Goal: Transaction & Acquisition: Purchase product/service

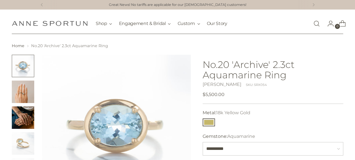
click at [21, 93] on img "Change image to image 2" at bounding box center [23, 92] width 22 height 22
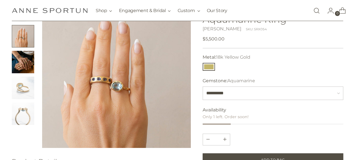
scroll to position [57, 0]
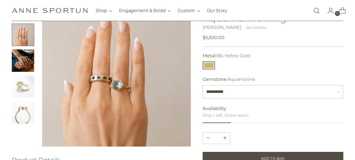
click at [22, 90] on img "Change image to image 4" at bounding box center [23, 86] width 22 height 22
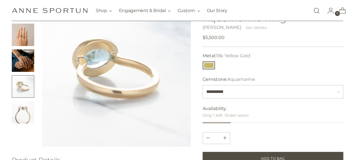
click at [21, 115] on img "Change image to image 5" at bounding box center [23, 112] width 22 height 22
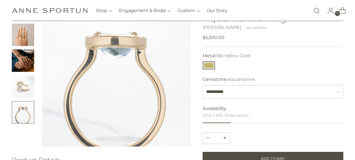
click at [23, 89] on img "Change image to image 4" at bounding box center [23, 86] width 22 height 22
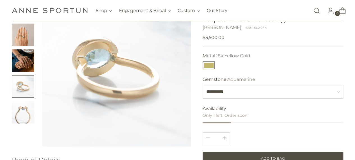
click at [21, 112] on img "Change image to image 5" at bounding box center [23, 112] width 22 height 22
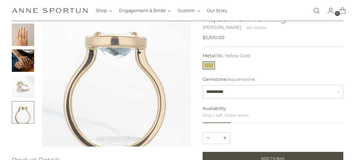
click at [19, 61] on img "Change image to image 3" at bounding box center [23, 60] width 22 height 22
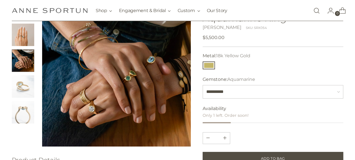
click at [21, 42] on img "Change image to image 2" at bounding box center [23, 35] width 22 height 22
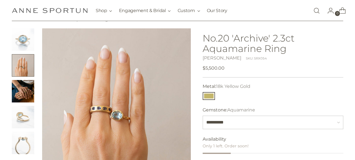
scroll to position [0, 0]
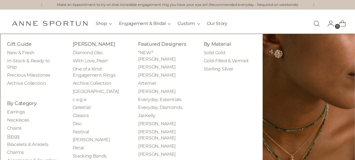
click at [14, 136] on link "Rings" at bounding box center [13, 136] width 12 height 5
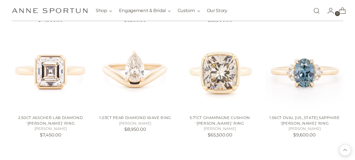
scroll to position [454, 0]
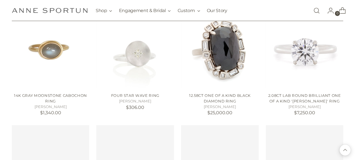
scroll to position [940, 0]
